Goal: Information Seeking & Learning: Check status

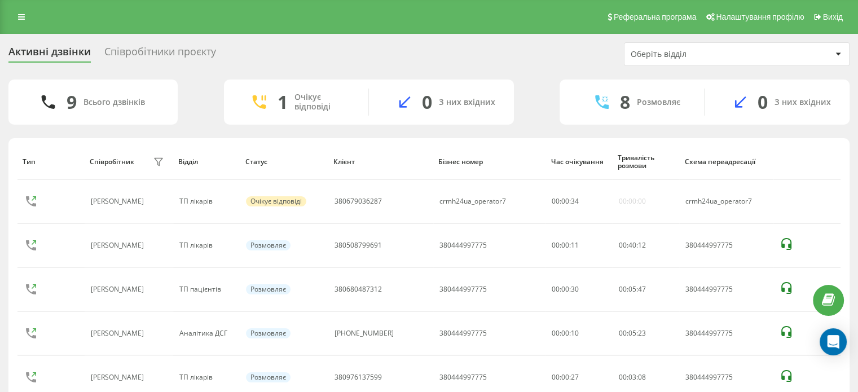
drag, startPoint x: 25, startPoint y: 16, endPoint x: 27, endPoint y: 26, distance: 10.4
click at [25, 16] on link at bounding box center [21, 17] width 20 height 16
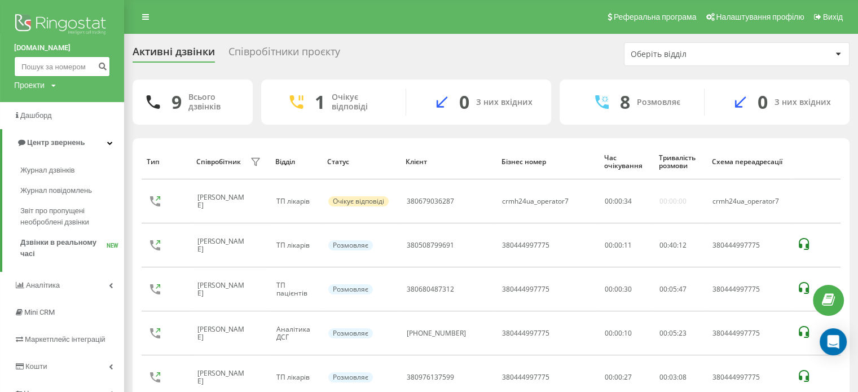
click at [40, 64] on input at bounding box center [62, 66] width 96 height 20
paste input "[PHONE_NUMBER]"
click at [26, 64] on input "[PHONE_NUMBER]" at bounding box center [62, 66] width 96 height 20
type input "380987959623"
click at [104, 65] on icon "submit" at bounding box center [103, 64] width 10 height 7
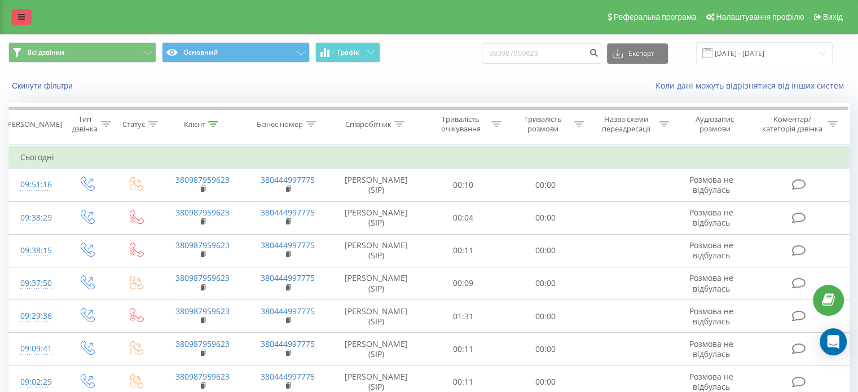
click at [23, 21] on link at bounding box center [21, 17] width 20 height 16
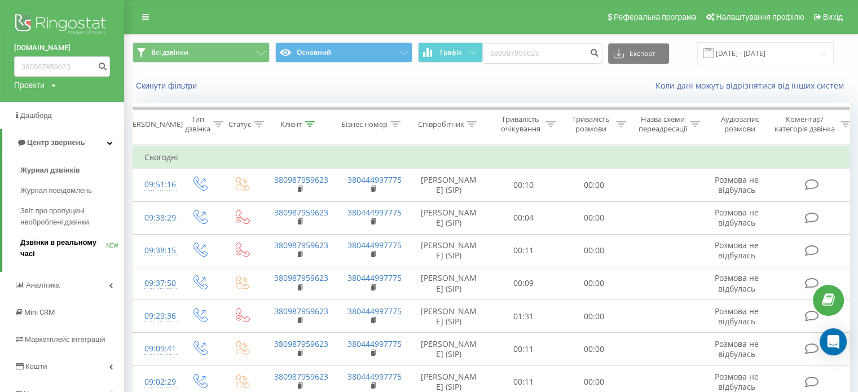
click at [42, 241] on span "Дзвінки в реальному часі" at bounding box center [63, 248] width 86 height 23
